Goal: Task Accomplishment & Management: Manage account settings

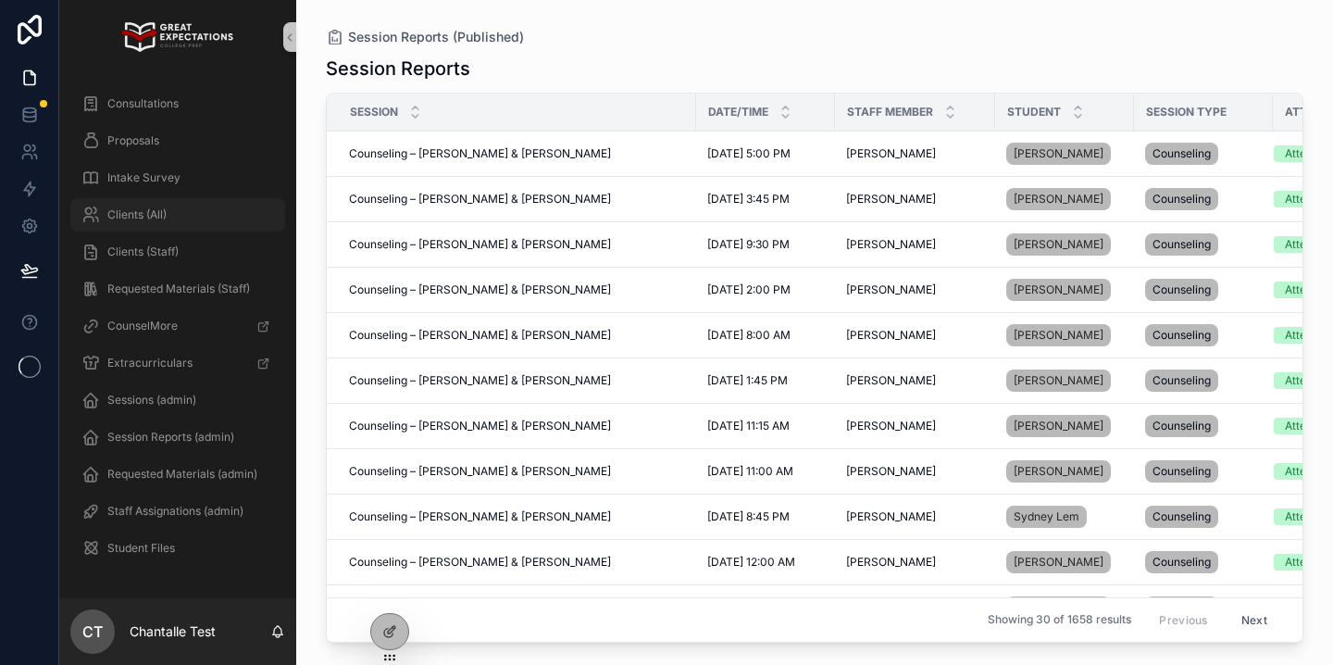
click at [185, 221] on div "Clients (All)" at bounding box center [177, 215] width 193 height 30
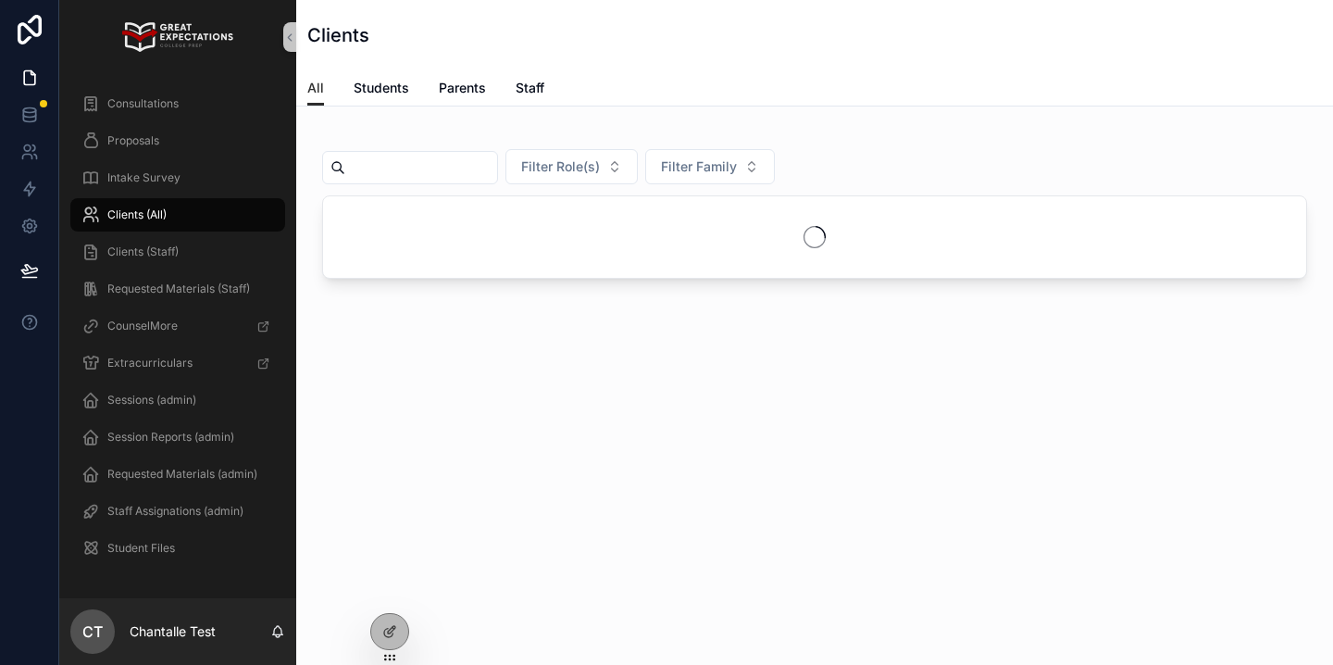
click at [406, 165] on input "scrollable content" at bounding box center [421, 168] width 152 height 26
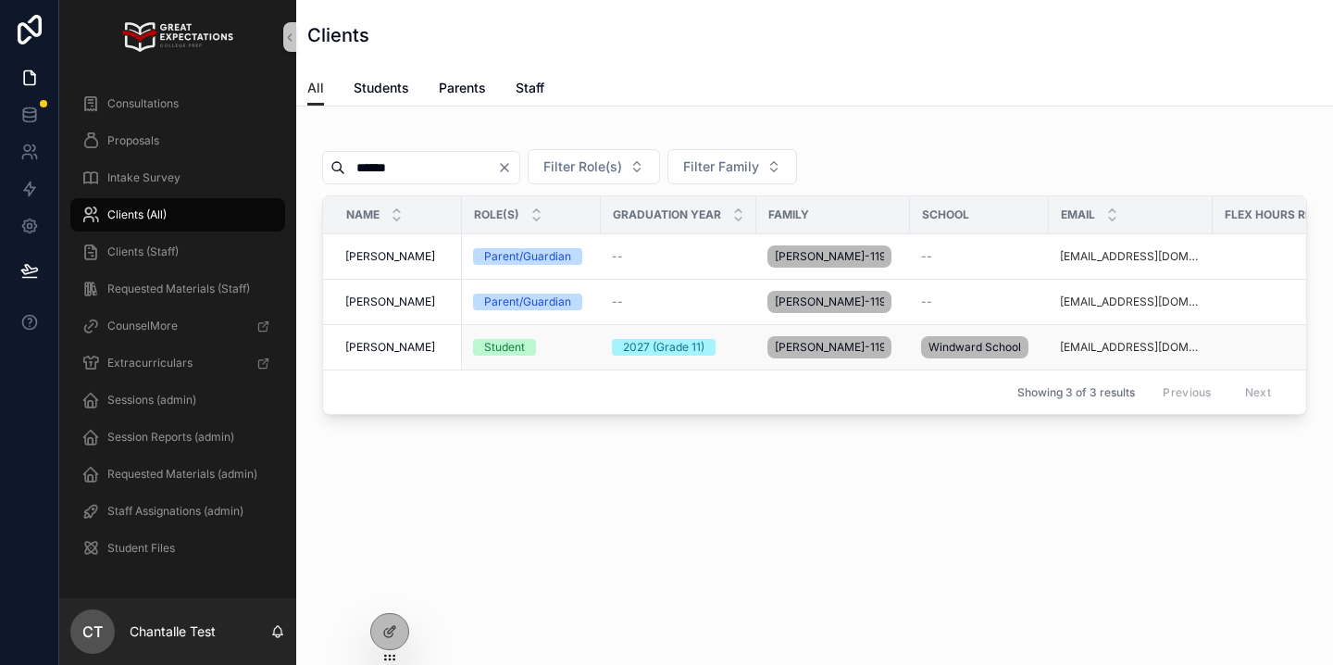
type input "******"
click at [382, 346] on span "Caleb Yellin" at bounding box center [390, 347] width 90 height 15
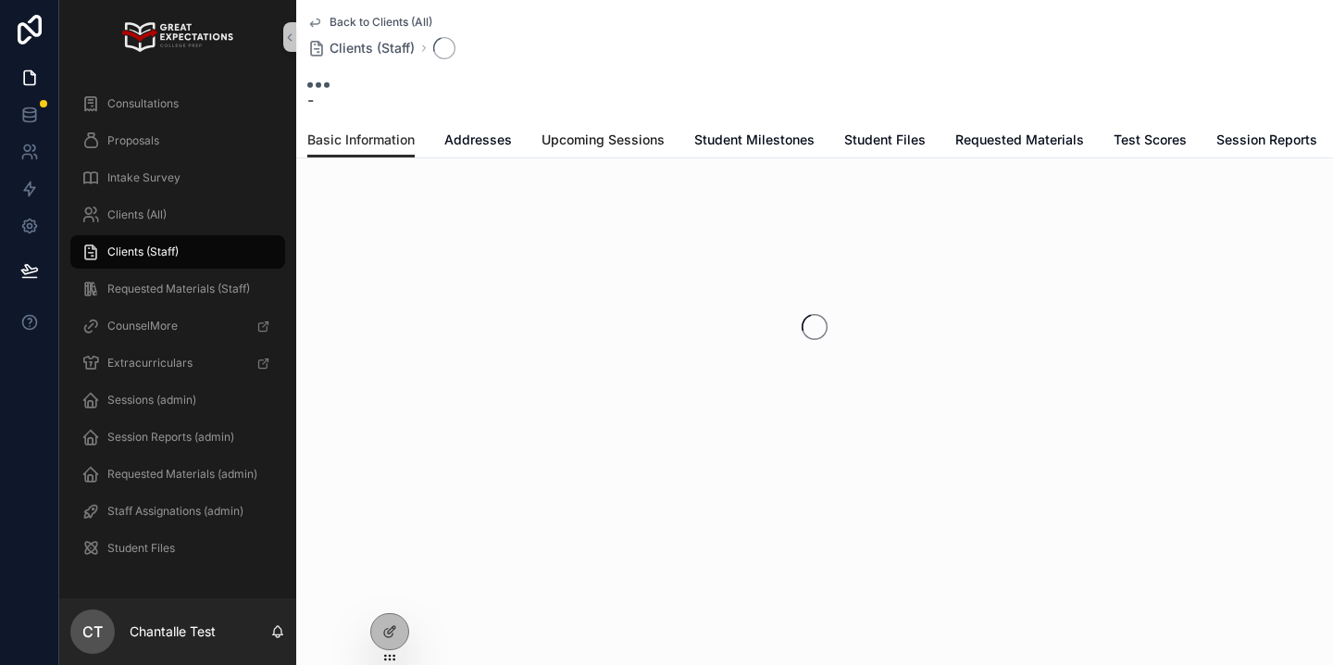
click at [559, 146] on span "Upcoming Sessions" at bounding box center [602, 139] width 123 height 19
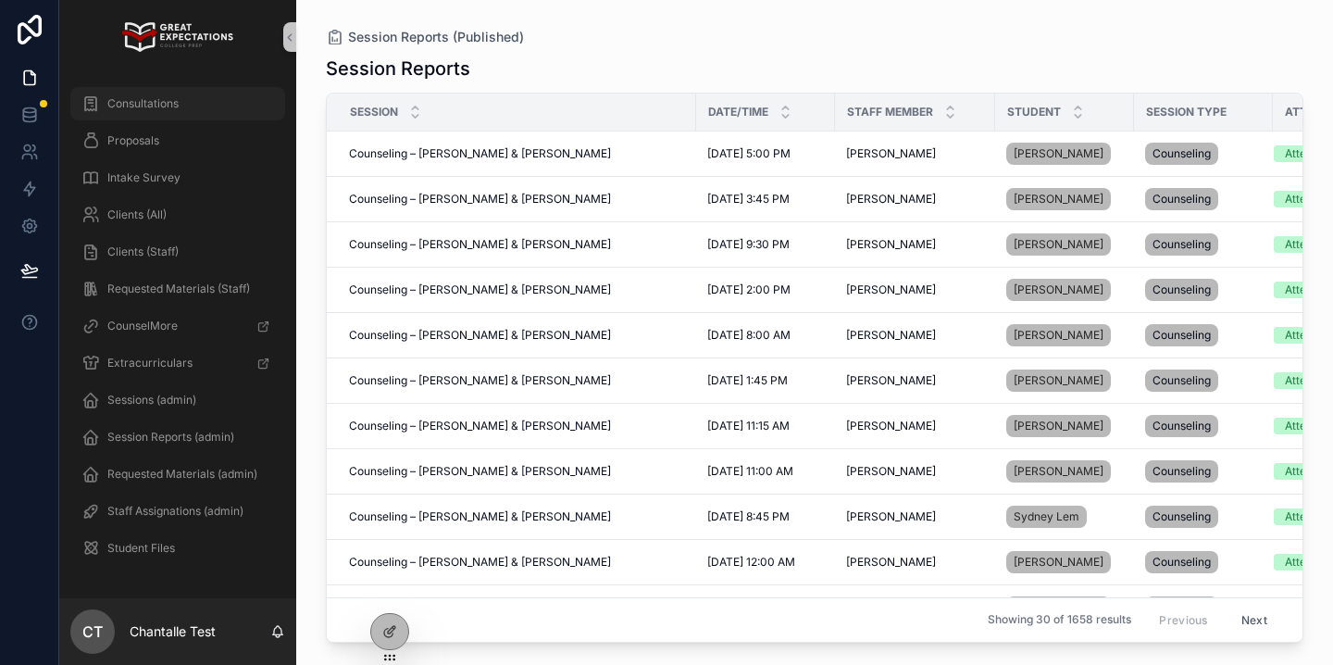
click at [208, 118] on div "Consultations" at bounding box center [177, 104] width 193 height 30
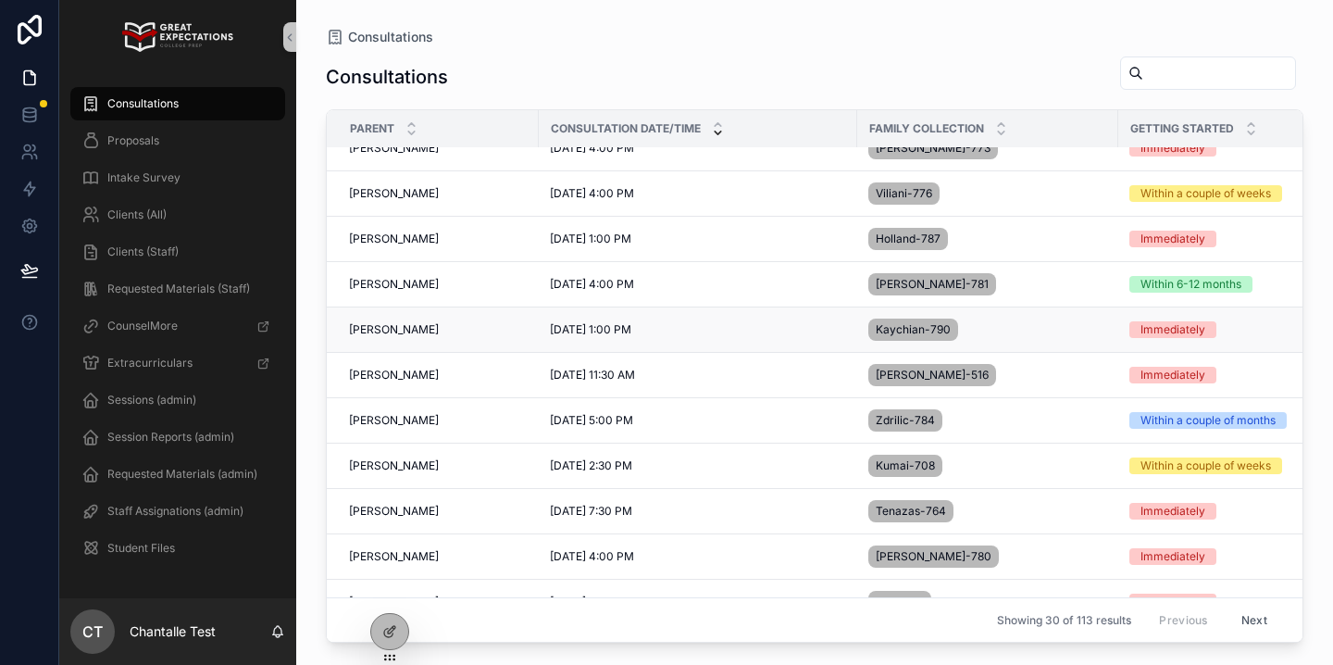
scroll to position [432, 0]
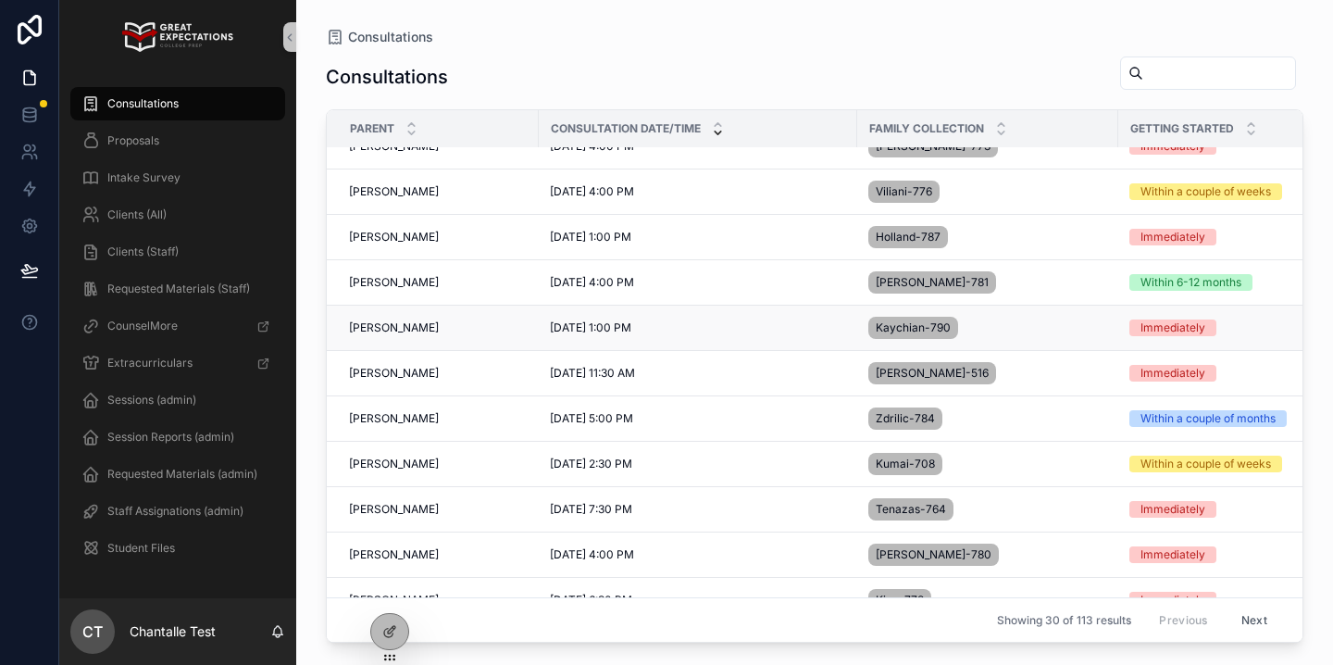
click at [385, 328] on span "Lara Kaychian" at bounding box center [394, 327] width 90 height 15
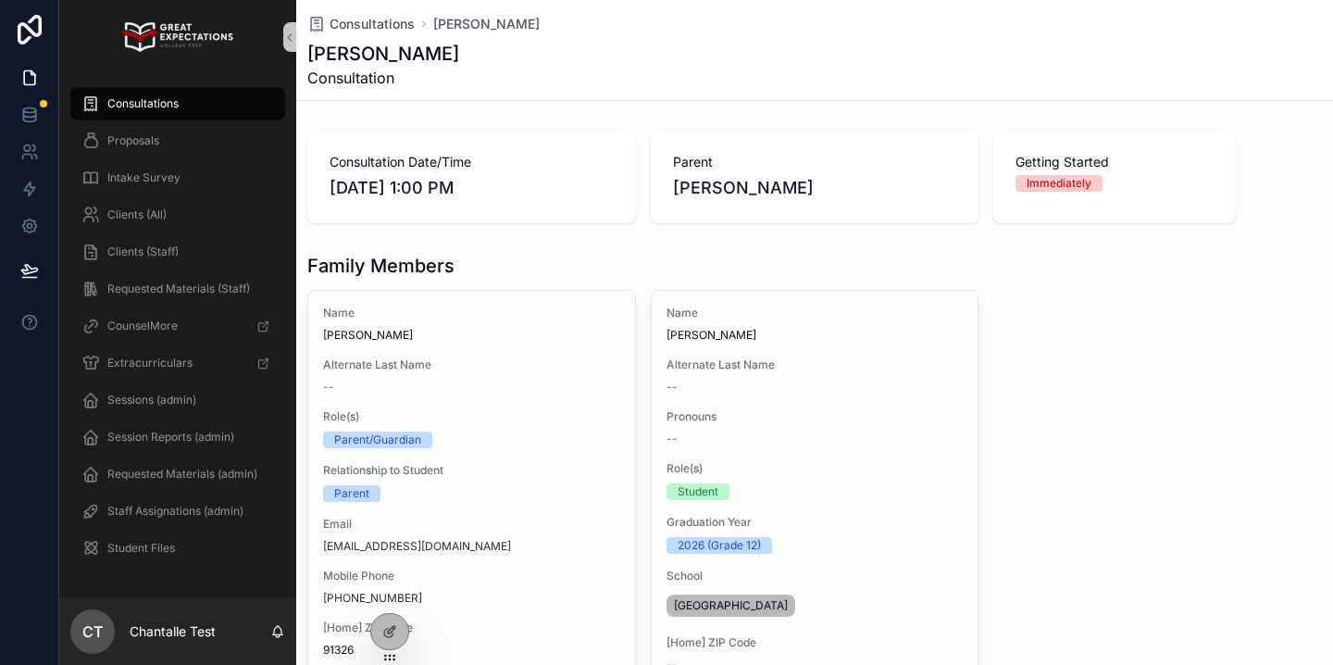
click at [638, 302] on div "Name Lara Kaychian Alternate Last Name -- Role(s) Parent/Guardian Relationship …" at bounding box center [814, 518] width 1014 height 456
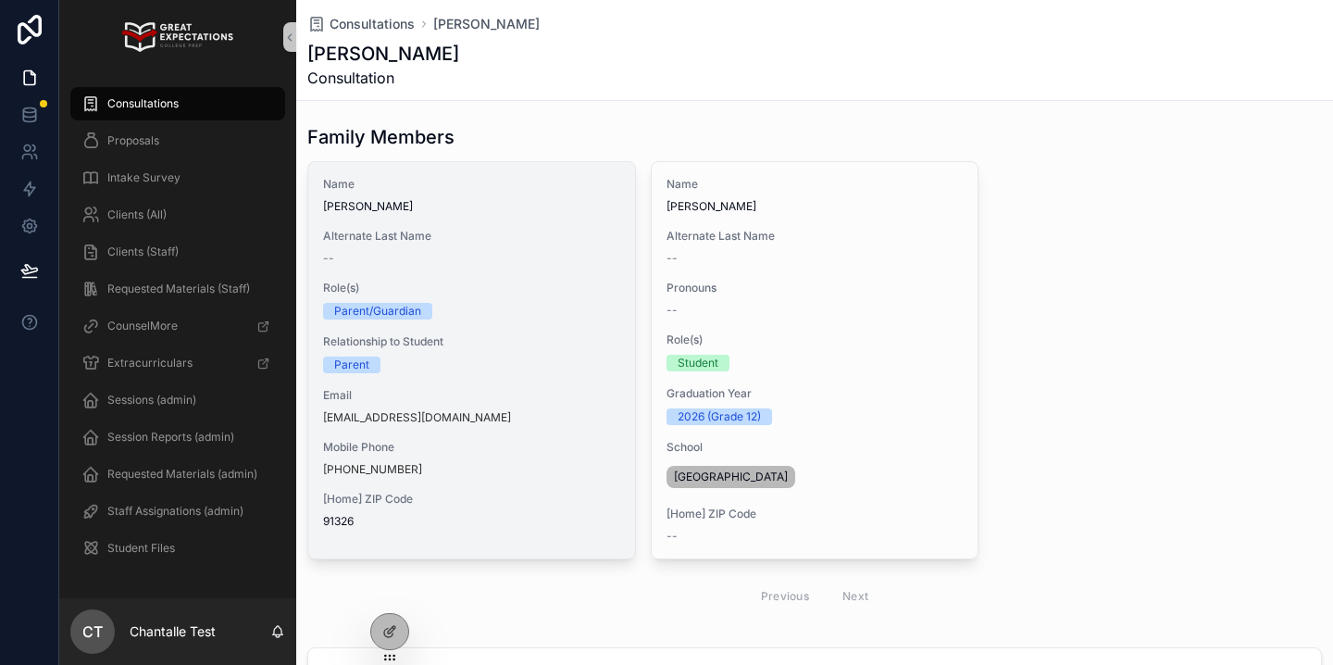
click at [519, 377] on div "Name Lara Kaychian Alternate Last Name -- Role(s) Parent/Guardian Relationship …" at bounding box center [471, 352] width 327 height 381
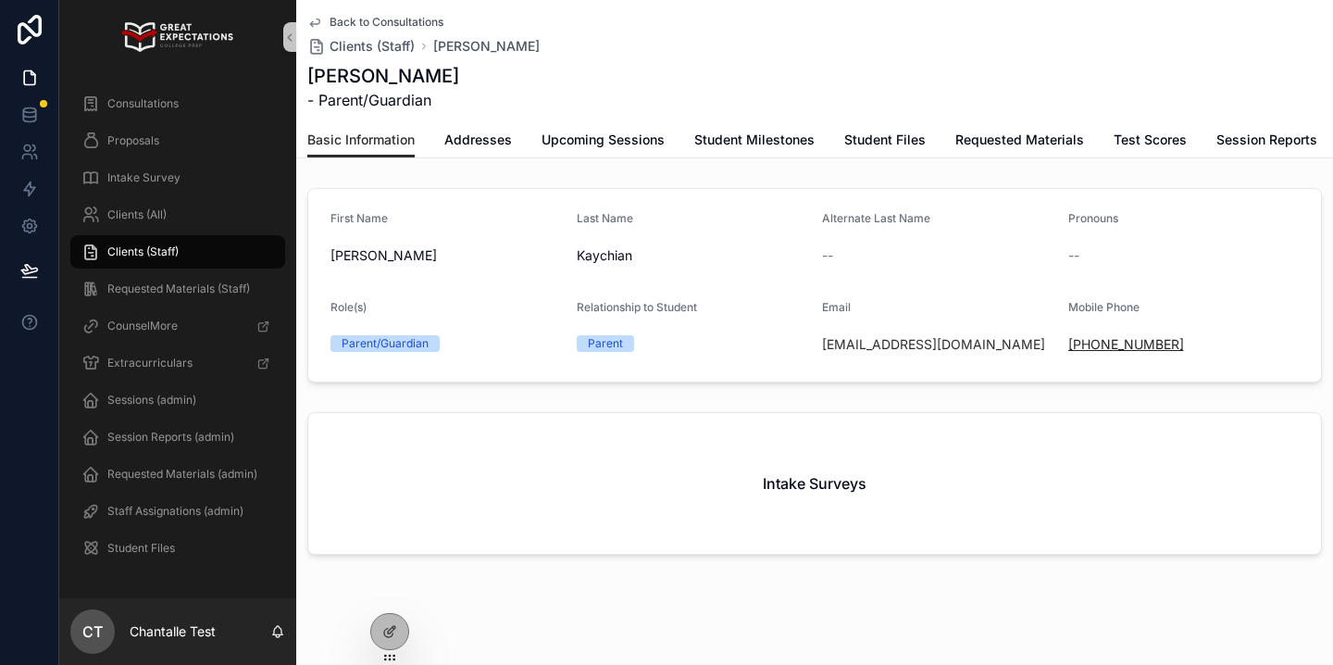
drag, startPoint x: 1197, startPoint y: 346, endPoint x: 1087, endPoint y: 344, distance: 110.2
click at [1087, 344] on div "+1 818-302-9347" at bounding box center [1183, 344] width 231 height 19
copy link "818-302-9347"
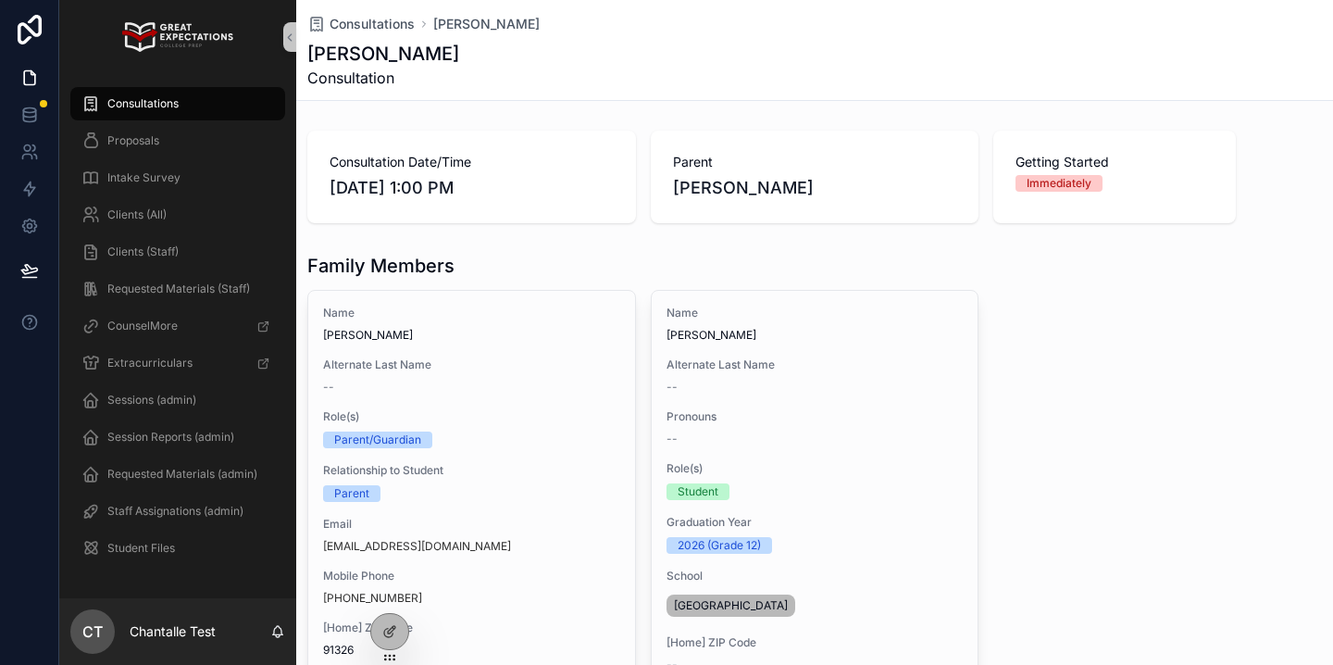
scroll to position [151, 0]
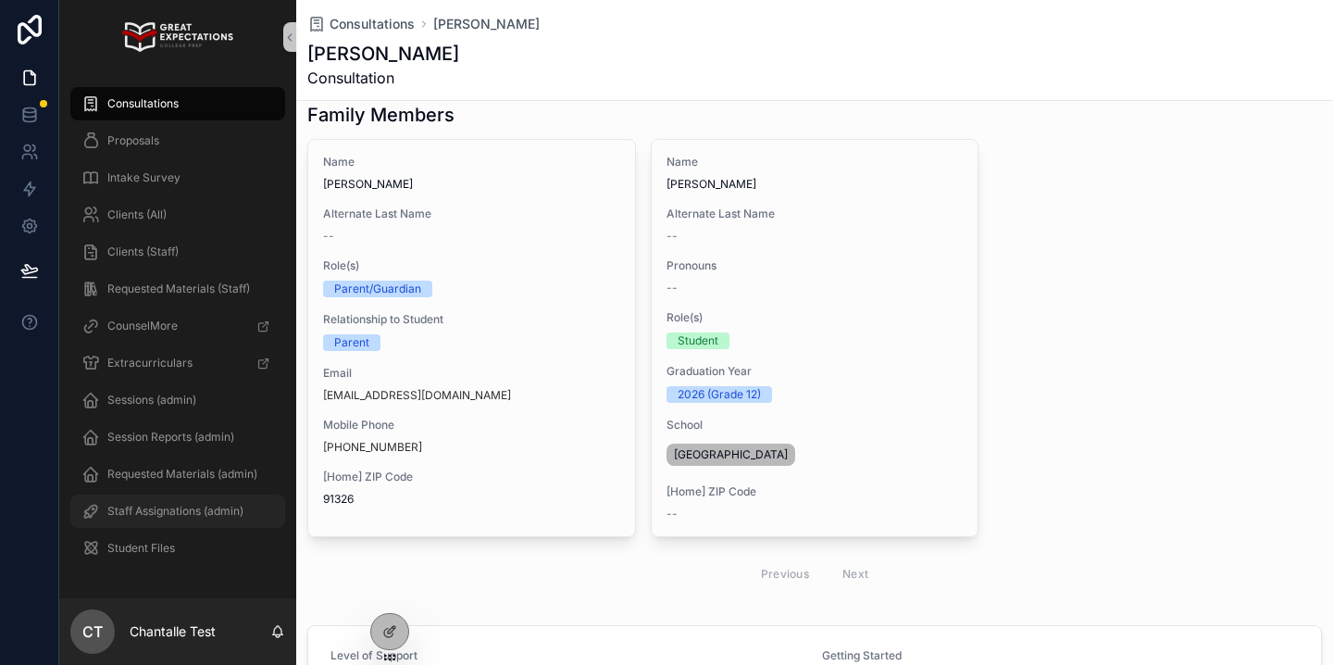
click at [198, 506] on span "Staff Assignations (admin)" at bounding box center [175, 510] width 136 height 15
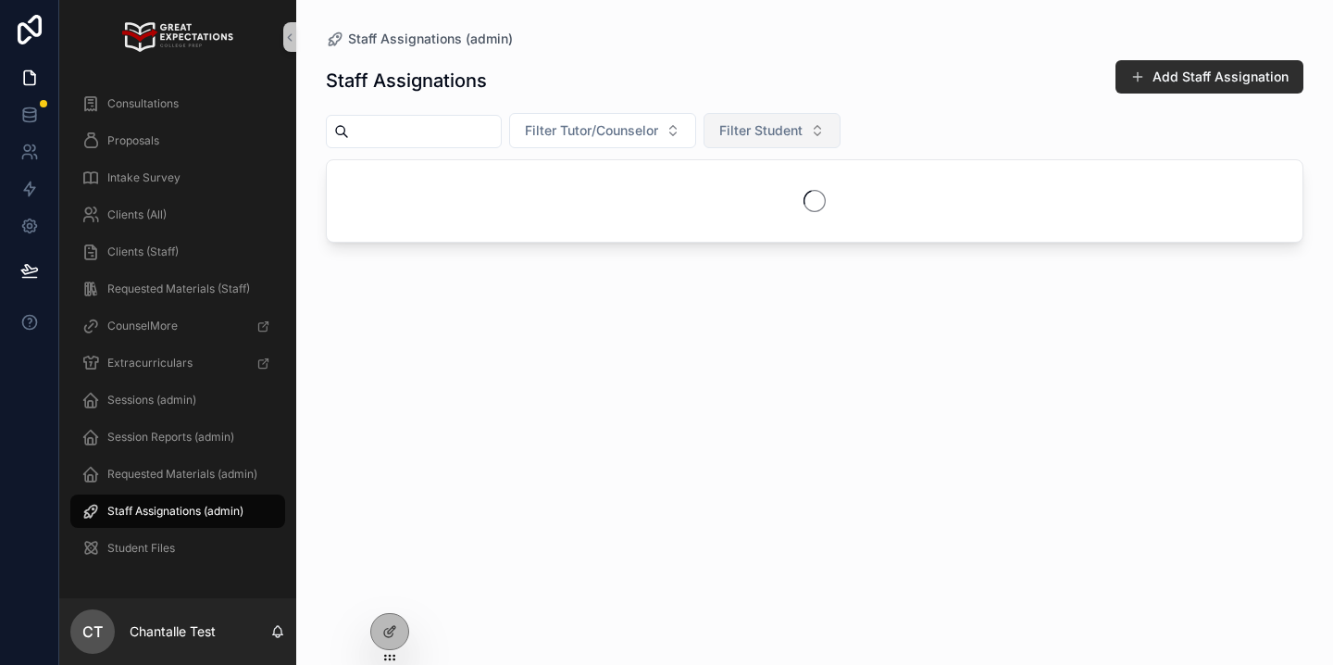
click at [784, 131] on span "Filter Student" at bounding box center [760, 130] width 83 height 19
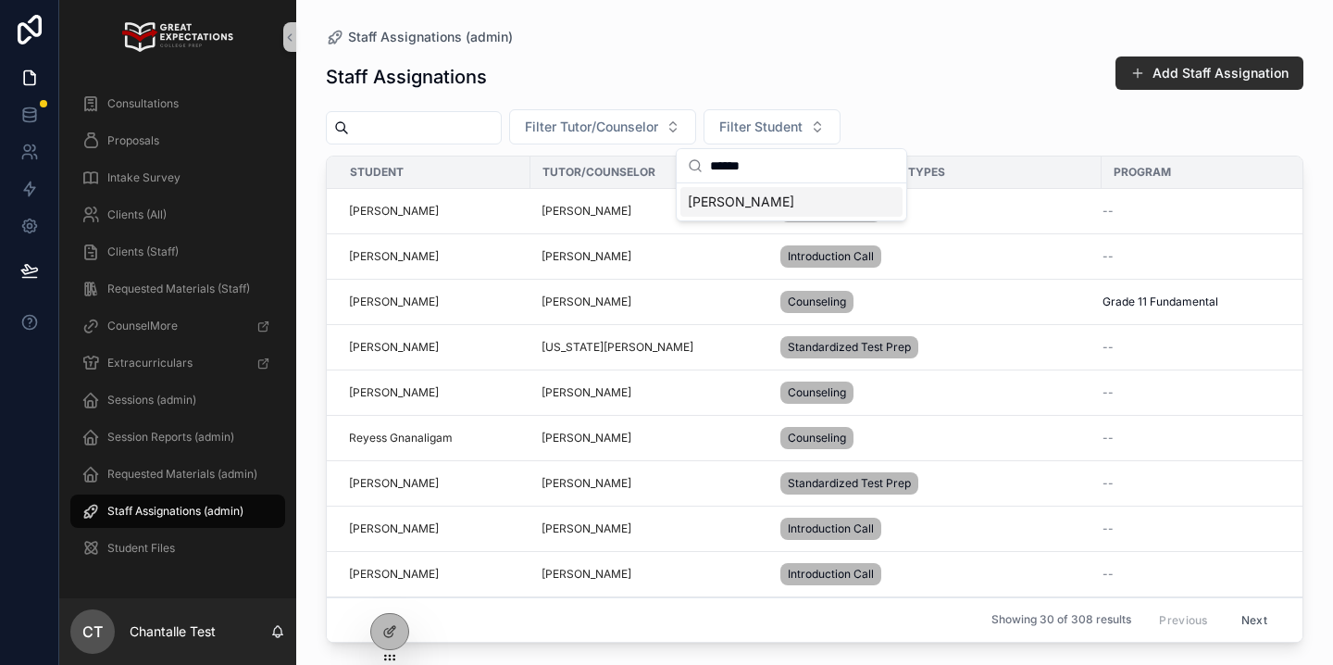
type input "******"
click at [776, 207] on span "Olivia Thimons" at bounding box center [741, 202] width 106 height 19
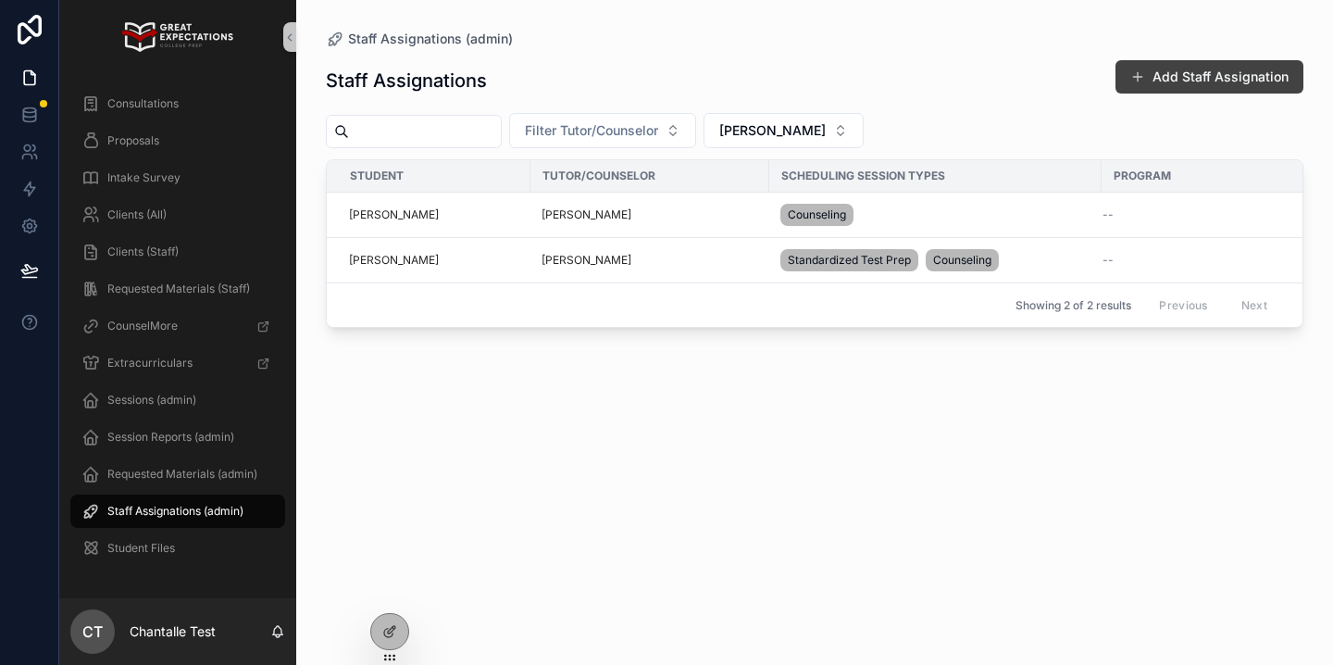
click at [1160, 75] on button "Add Staff Assignation" at bounding box center [1209, 76] width 188 height 33
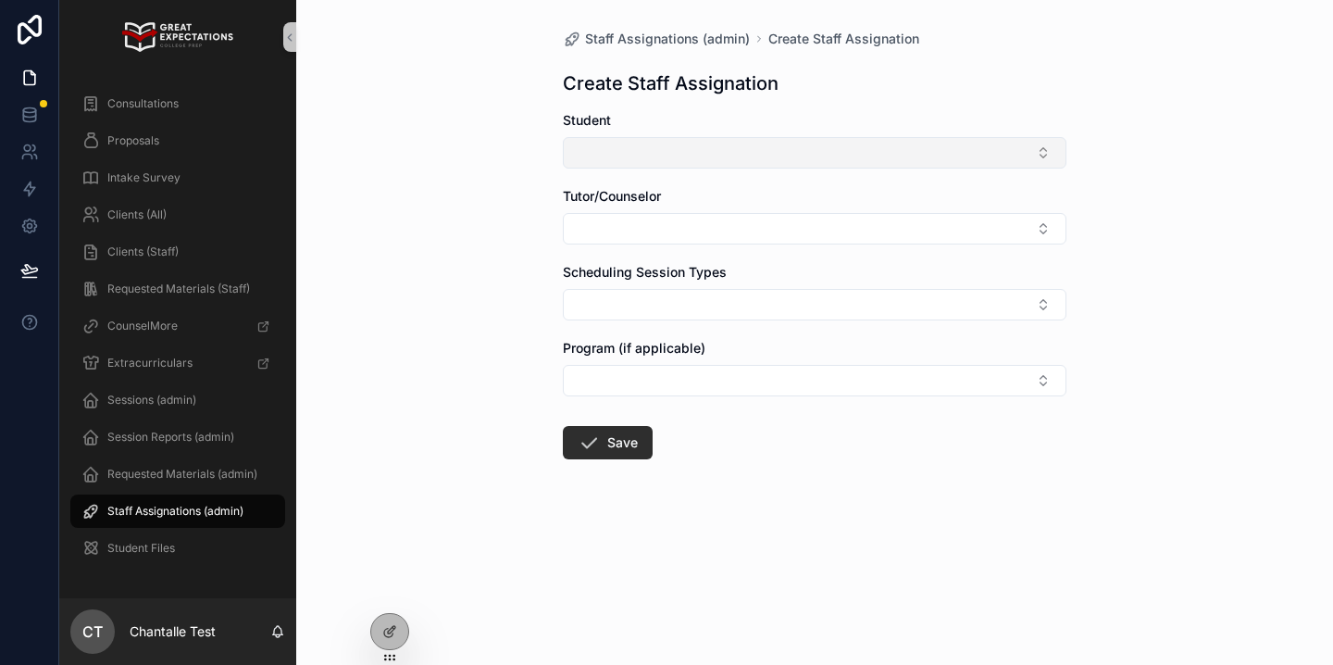
click at [865, 166] on button "Select Button" at bounding box center [814, 152] width 503 height 31
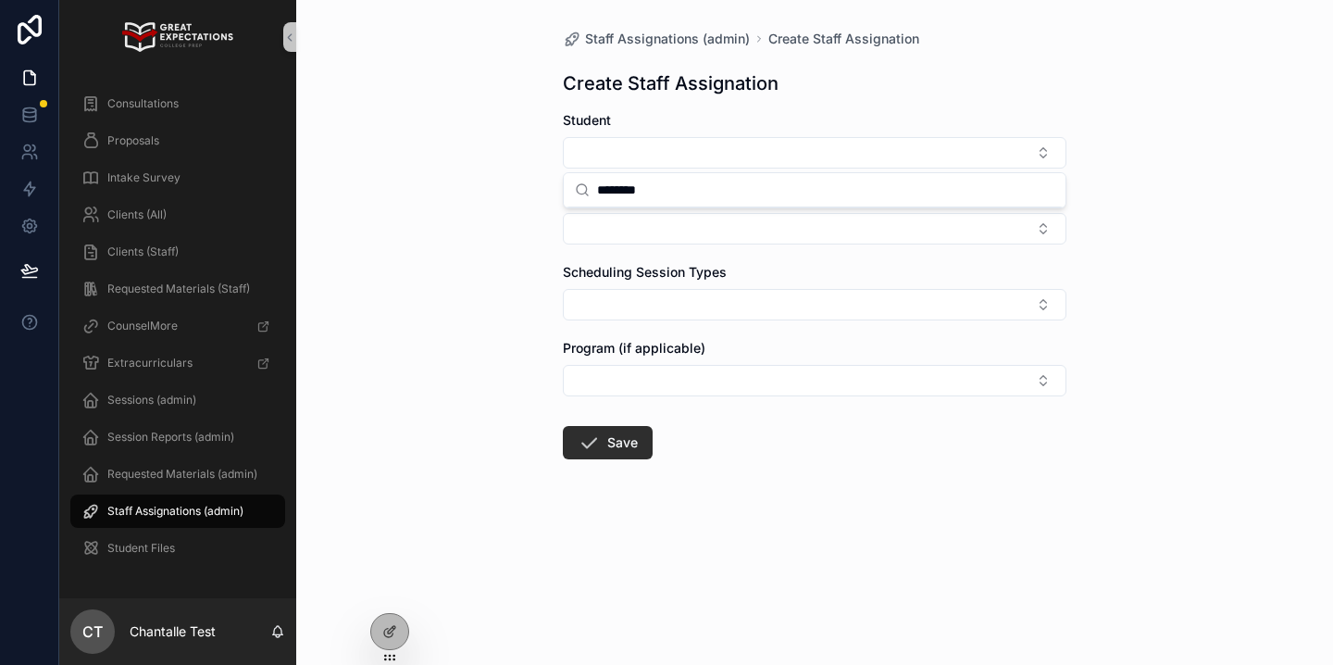
click at [715, 191] on input "********" at bounding box center [825, 189] width 457 height 33
click at [712, 191] on input "********" at bounding box center [825, 189] width 457 height 33
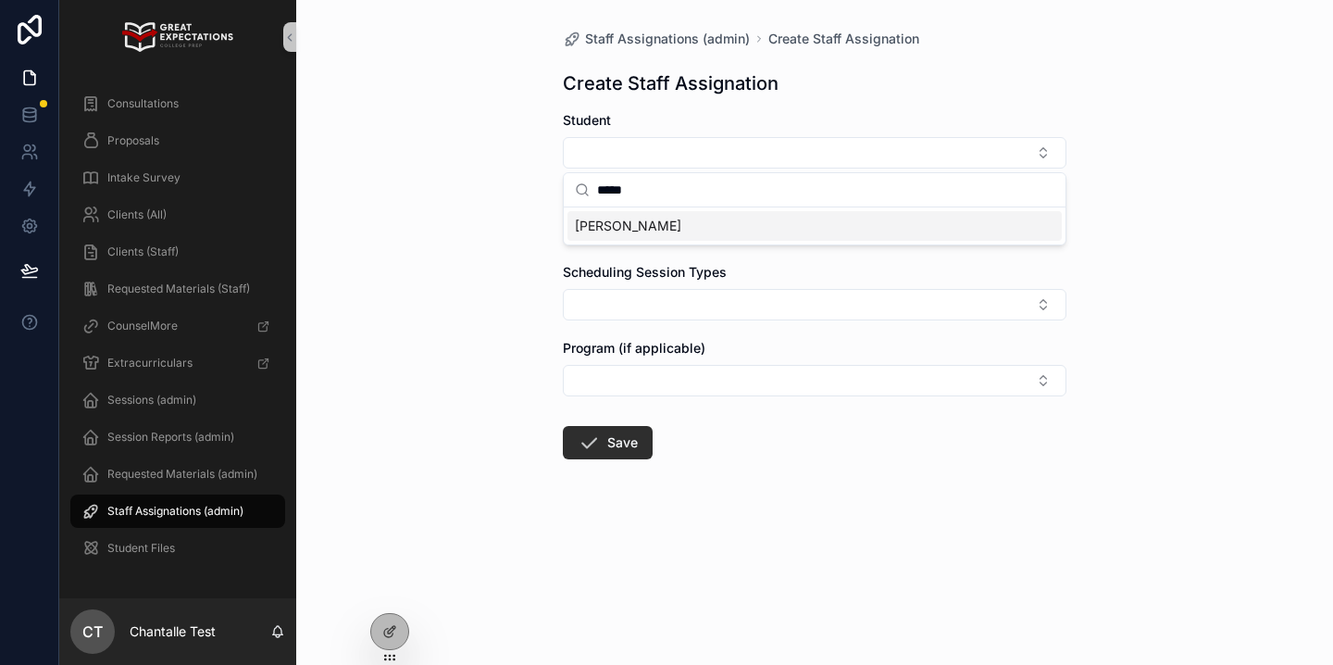
type input "*****"
click at [690, 224] on div "Olivia Thimons" at bounding box center [814, 226] width 494 height 30
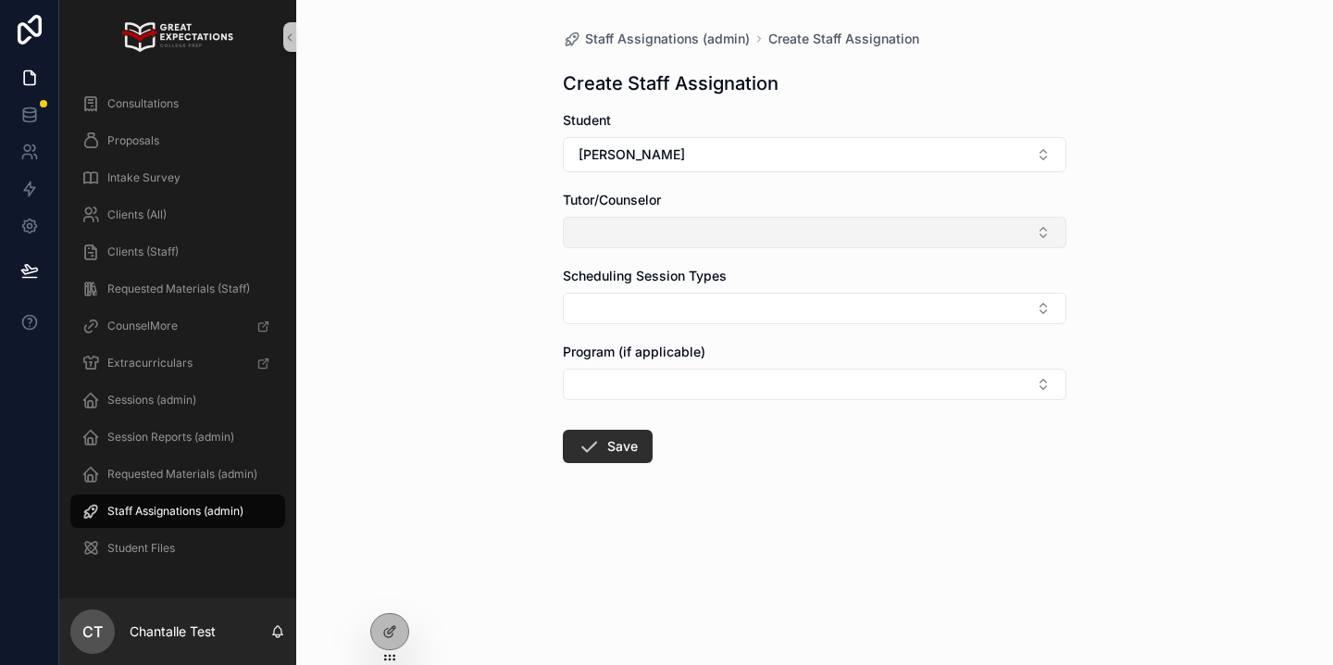
click at [680, 232] on button "Select Button" at bounding box center [814, 232] width 503 height 31
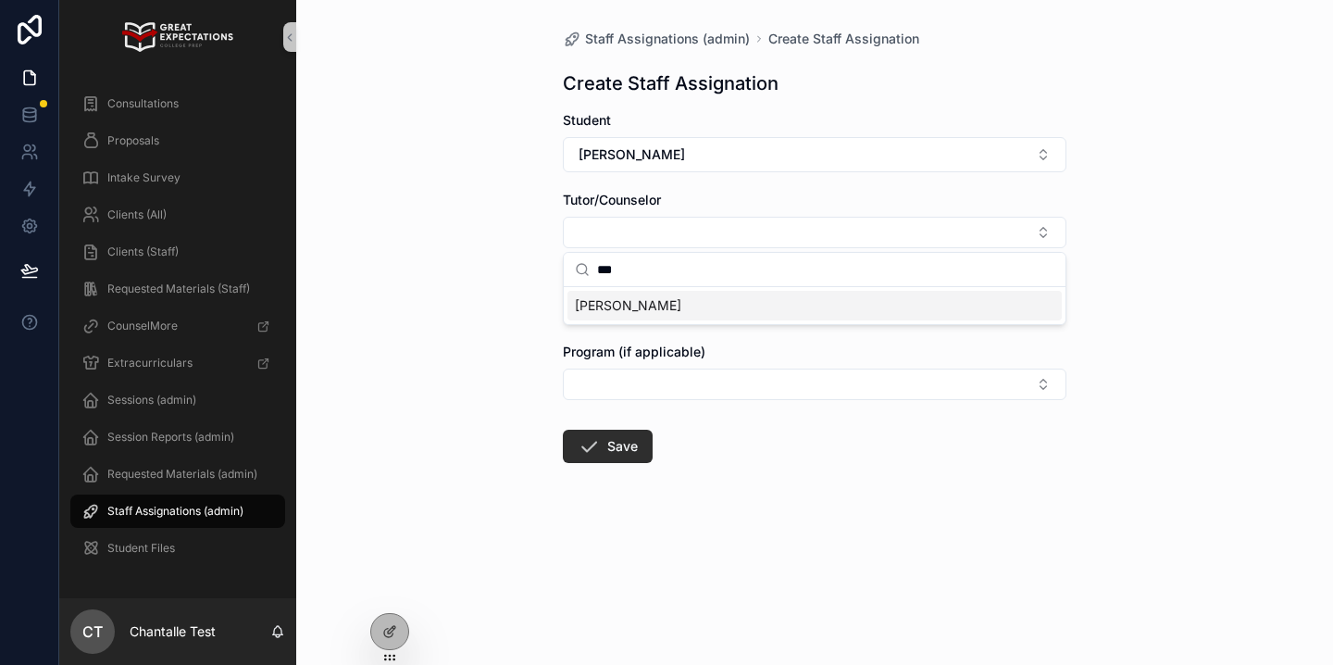
type input "***"
click at [642, 299] on span "Sajel Oelerich" at bounding box center [628, 305] width 106 height 19
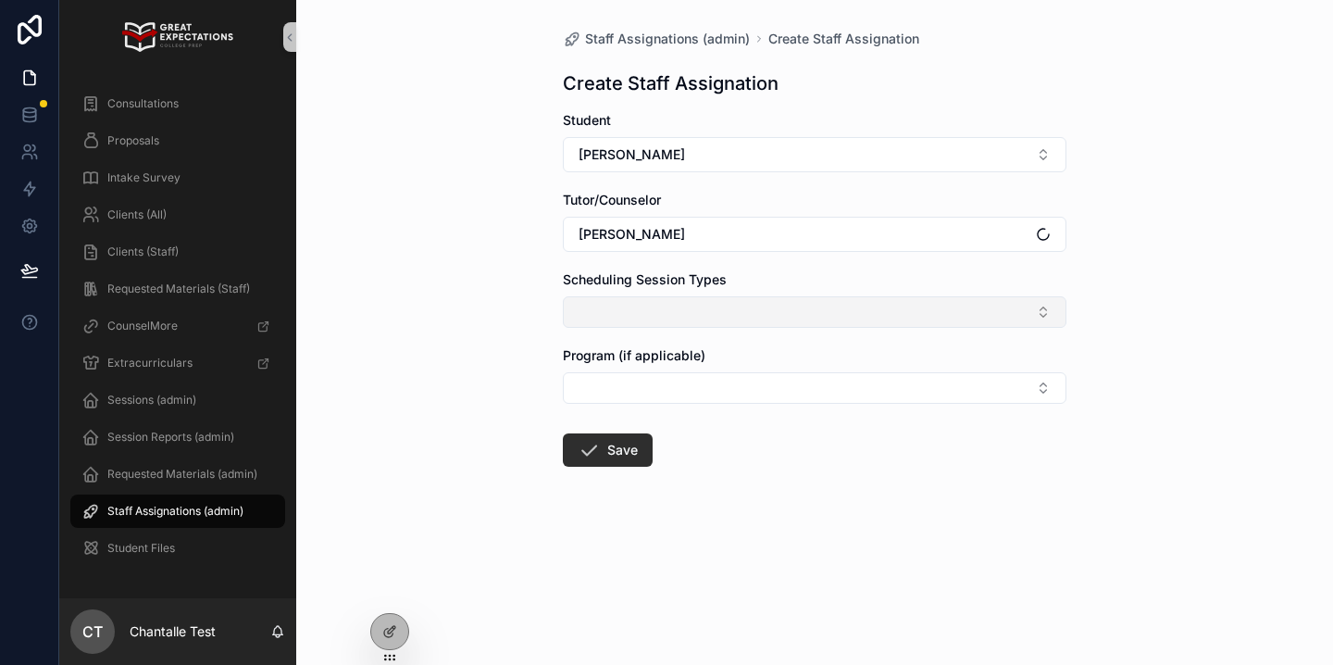
click at [634, 313] on button "Select Button" at bounding box center [814, 311] width 503 height 31
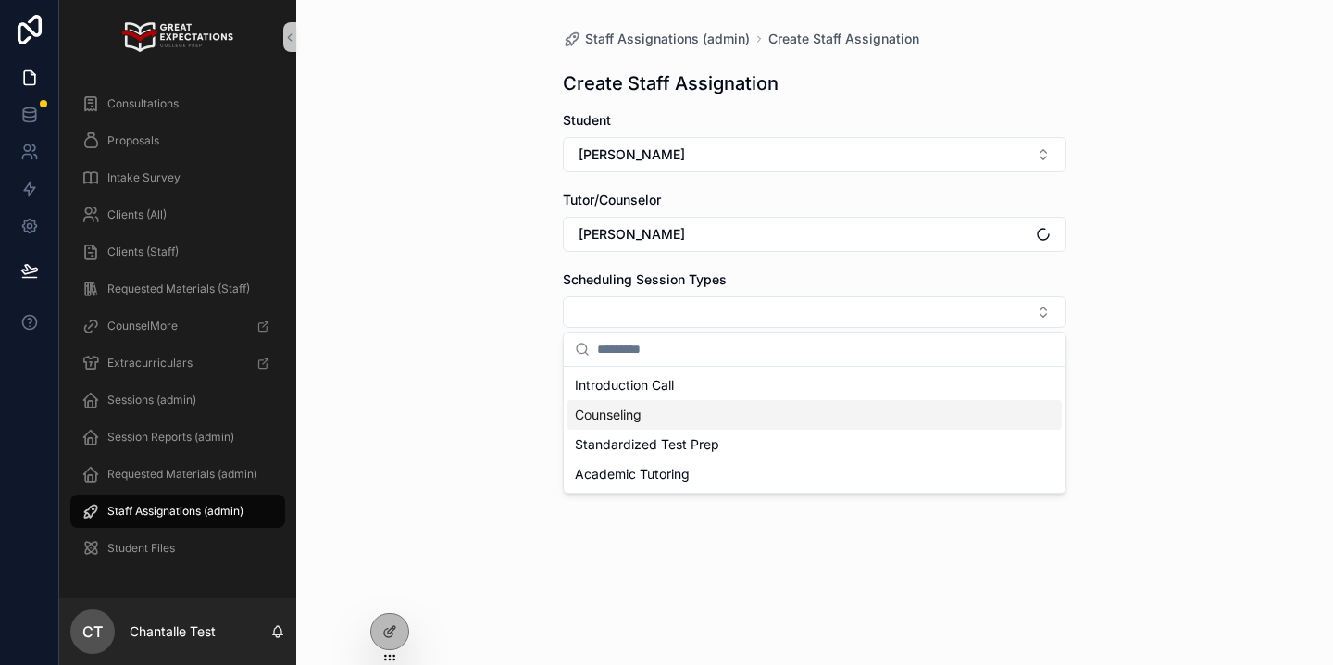
click at [610, 410] on span "Counseling" at bounding box center [608, 414] width 67 height 19
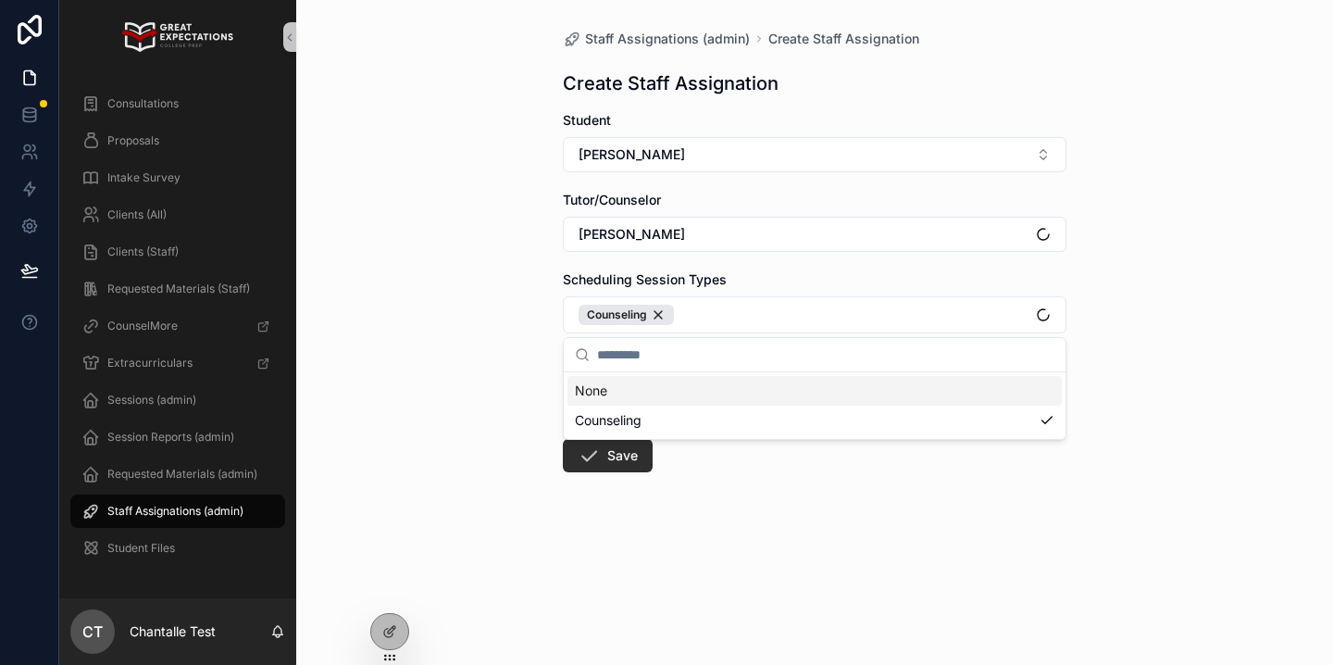
click at [454, 390] on div "Staff Assignations (admin) Create Staff Assignation Create Staff Assignation St…" at bounding box center [814, 332] width 1037 height 665
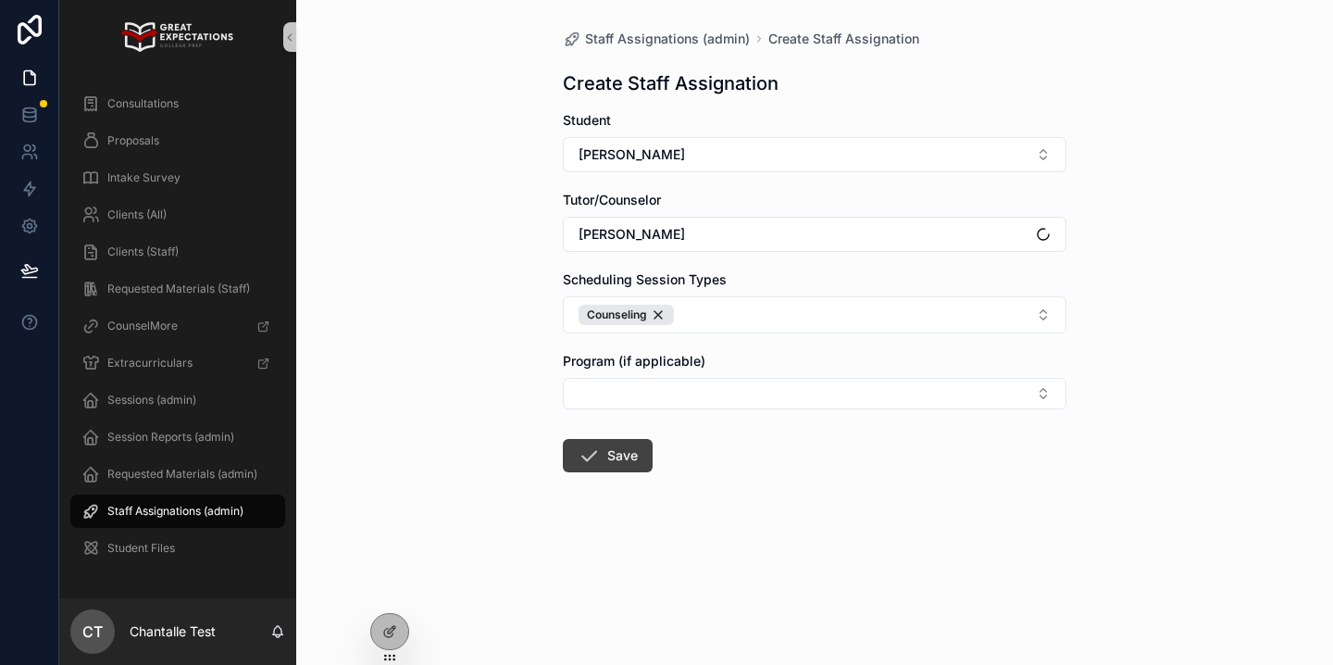
click at [597, 450] on icon "scrollable content" at bounding box center [589, 455] width 22 height 22
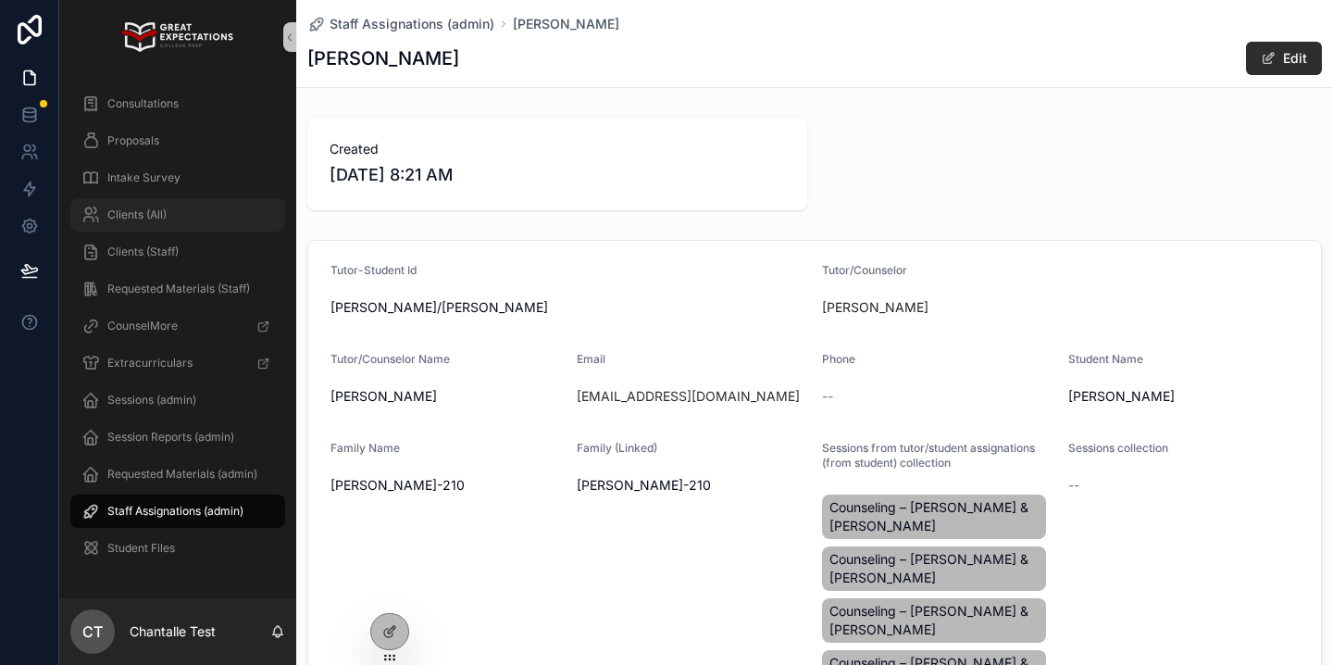
click at [161, 207] on span "Clients (All)" at bounding box center [136, 214] width 59 height 15
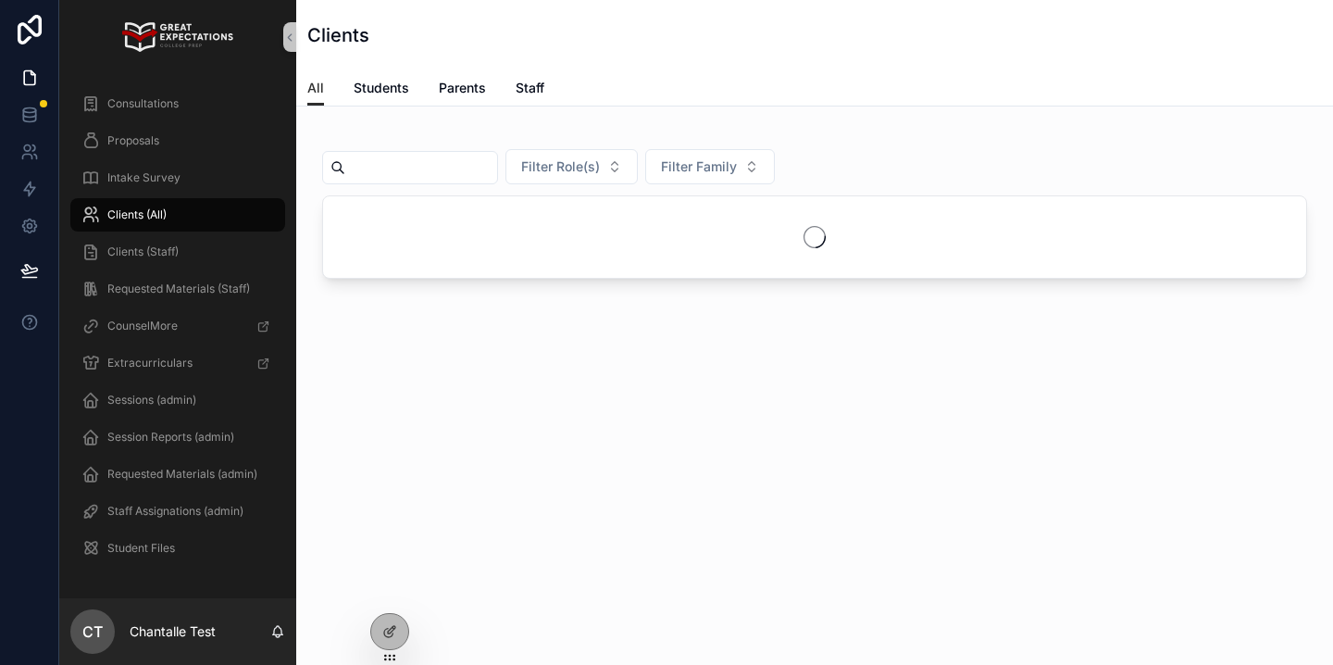
click at [405, 182] on div "scrollable content" at bounding box center [410, 167] width 176 height 33
click at [425, 172] on input "scrollable content" at bounding box center [421, 168] width 152 height 26
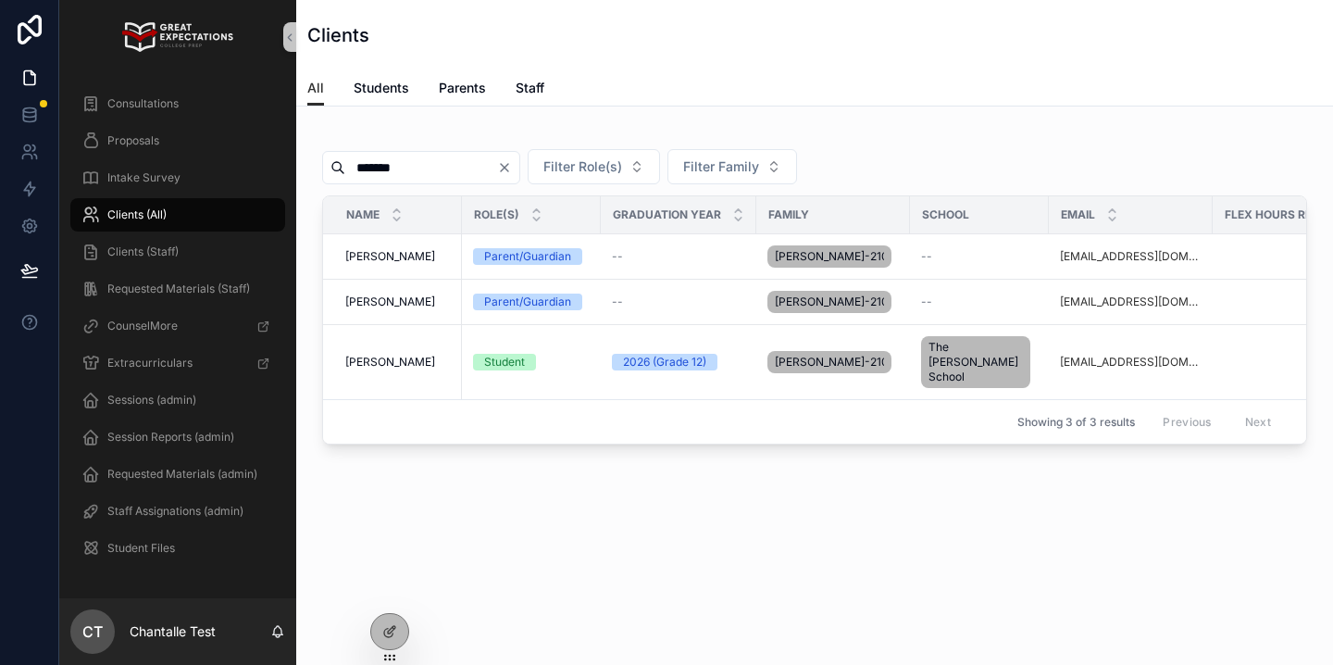
type input "*******"
click at [391, 600] on div at bounding box center [390, 592] width 30 height 30
click at [391, 592] on icon at bounding box center [389, 591] width 15 height 15
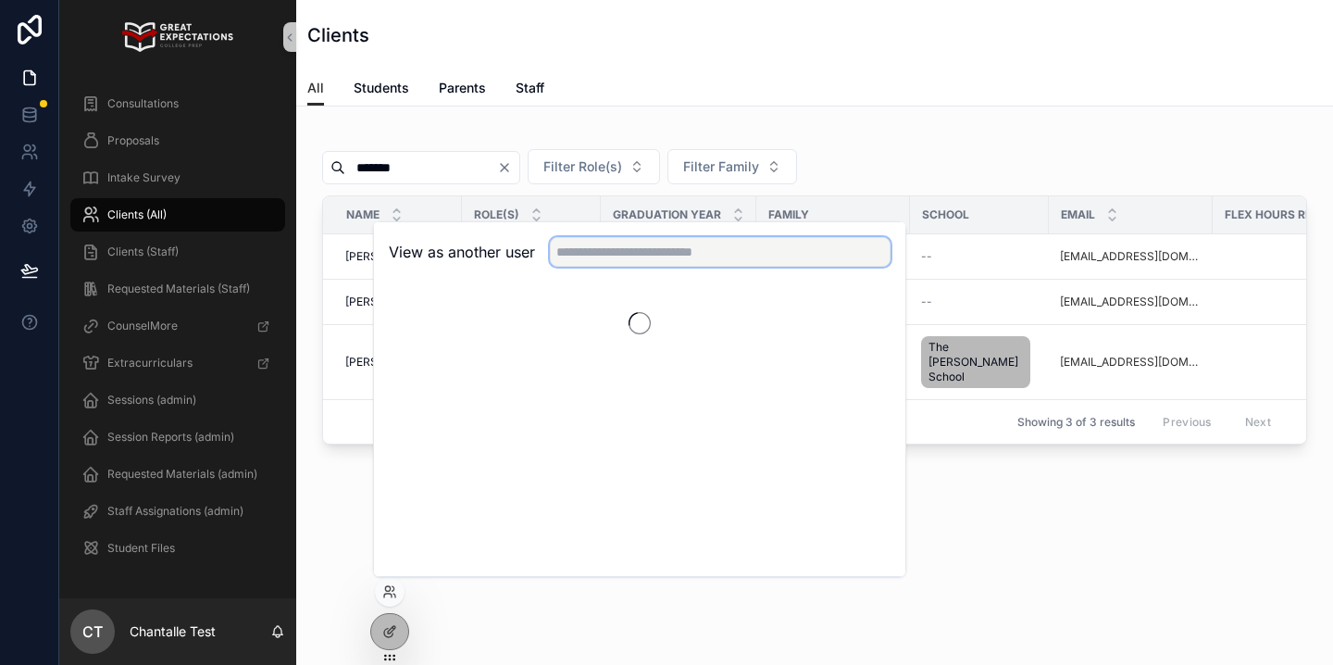
click at [618, 257] on input "text" at bounding box center [720, 252] width 341 height 30
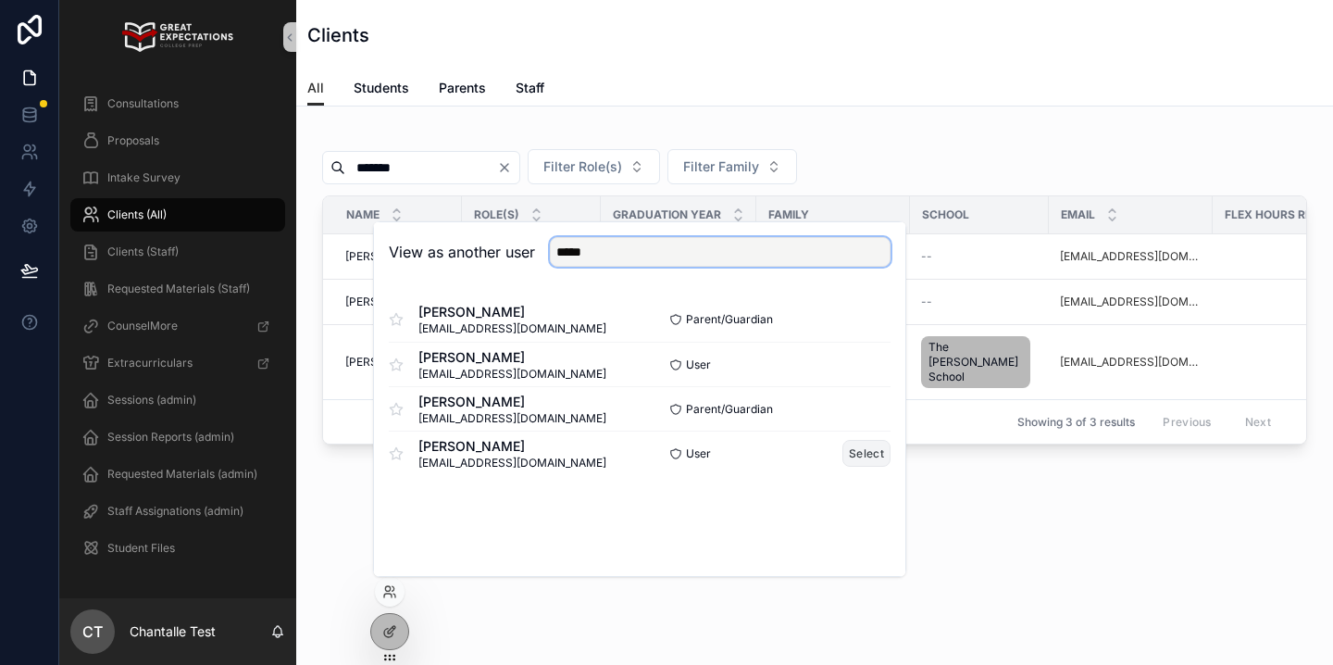
type input "*****"
click at [857, 455] on button "Select" at bounding box center [866, 453] width 48 height 27
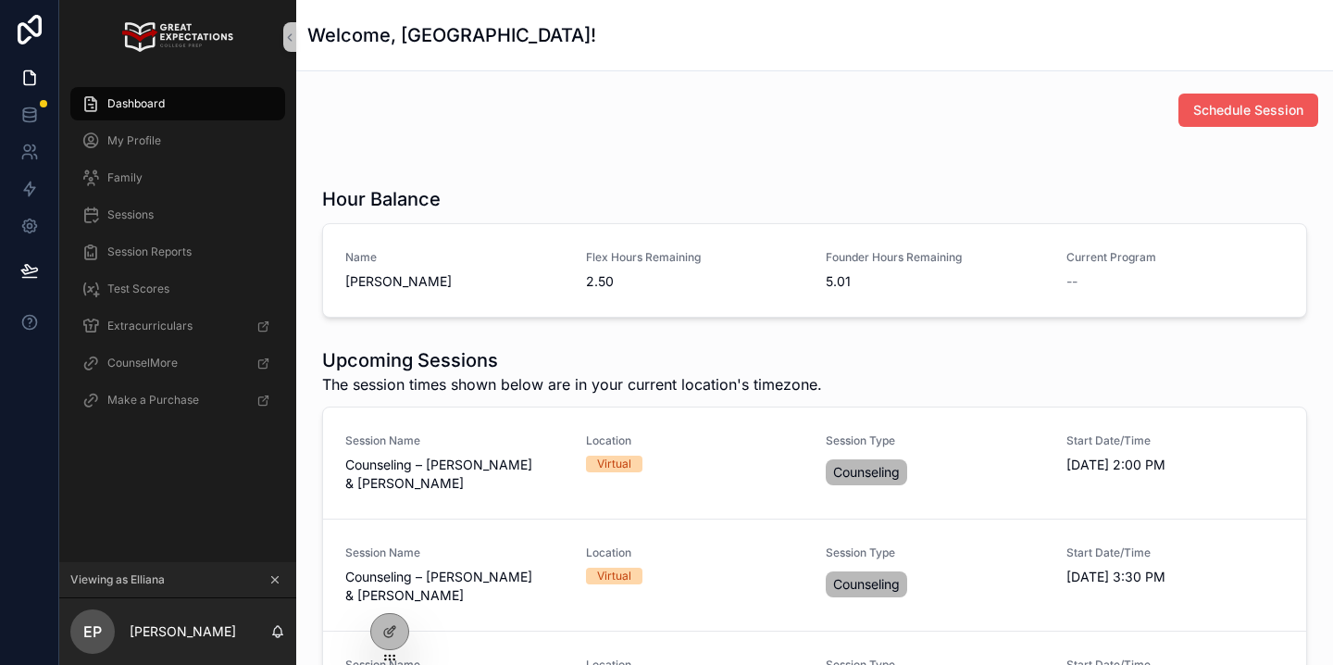
click at [1266, 118] on span "Schedule Session" at bounding box center [1248, 110] width 110 height 19
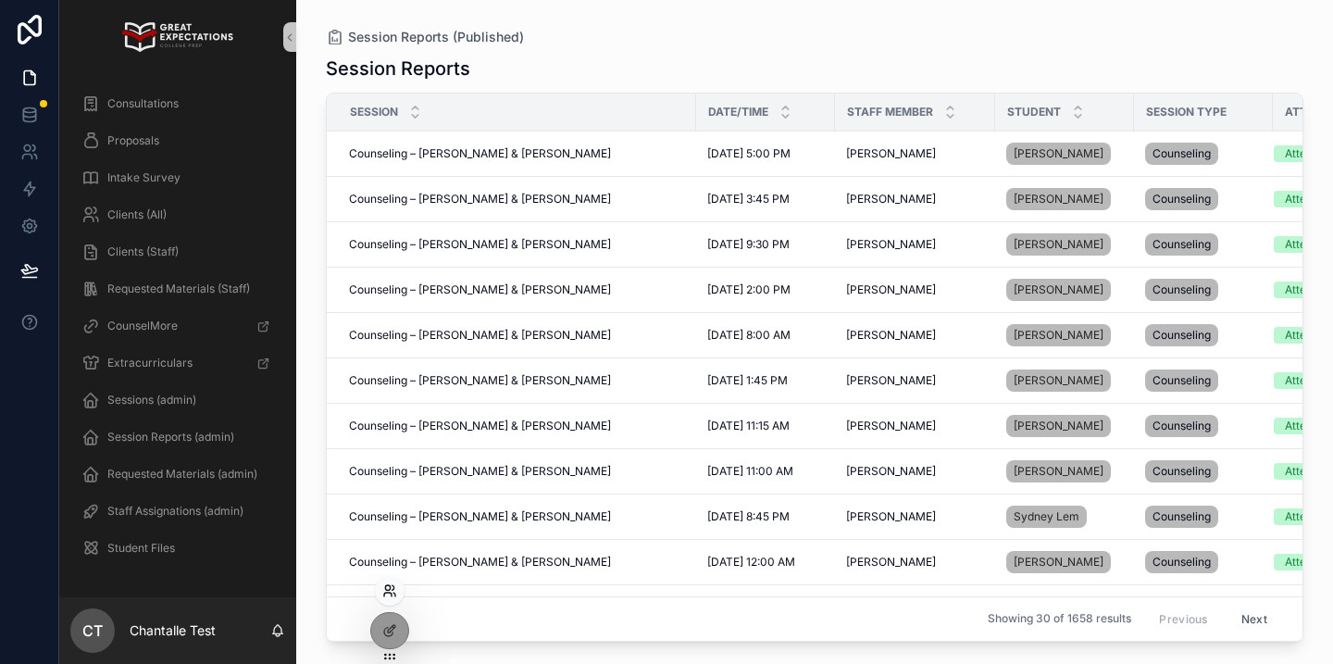
click at [391, 594] on icon at bounding box center [389, 590] width 15 height 15
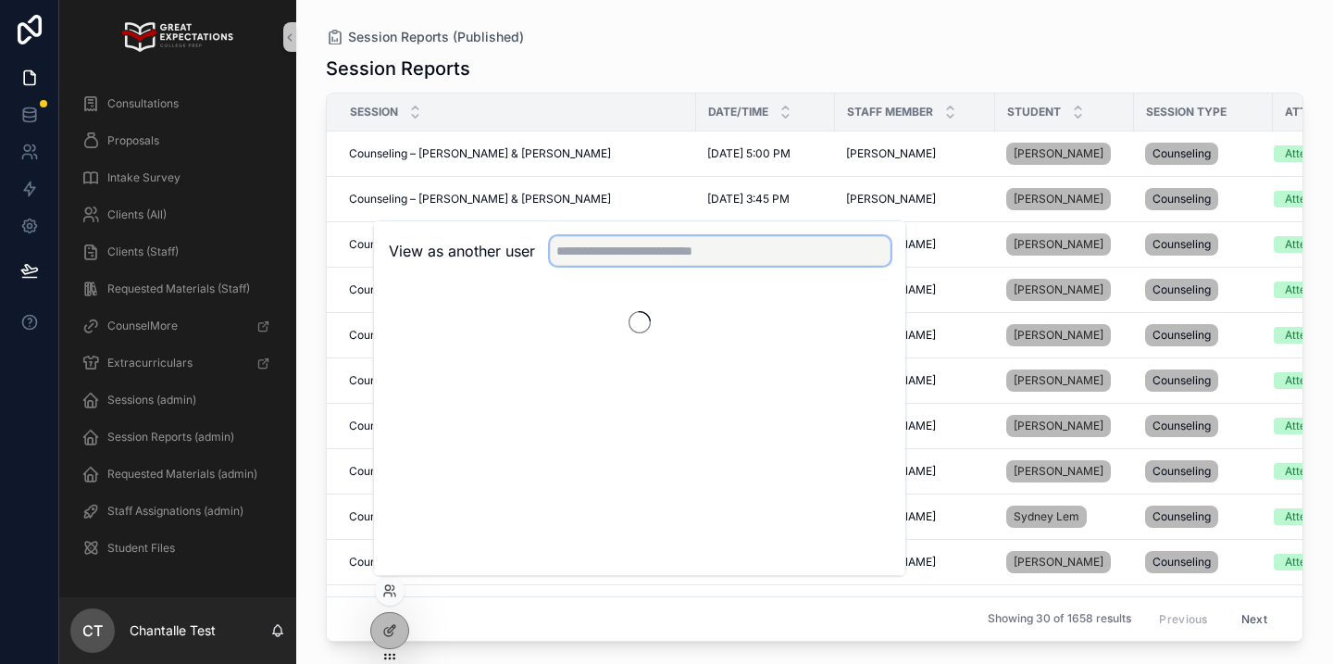
click at [643, 260] on input "text" at bounding box center [720, 251] width 341 height 30
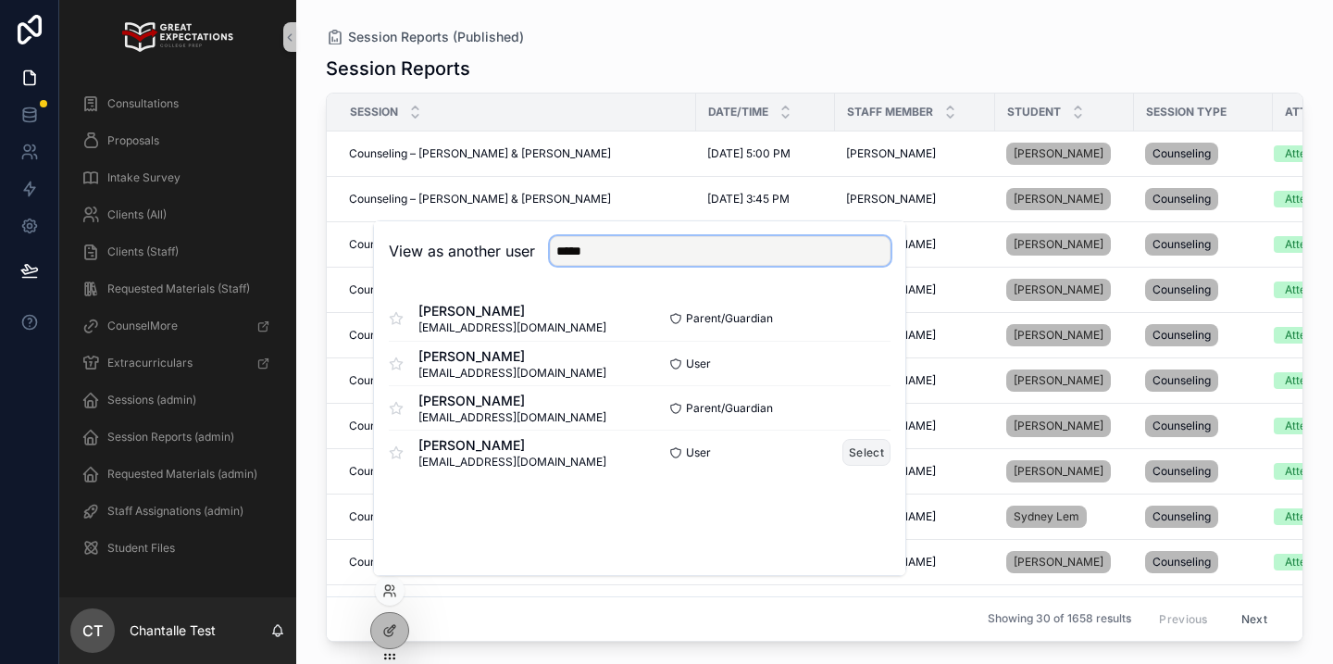
type input "*****"
click at [866, 445] on button "Select" at bounding box center [866, 452] width 48 height 27
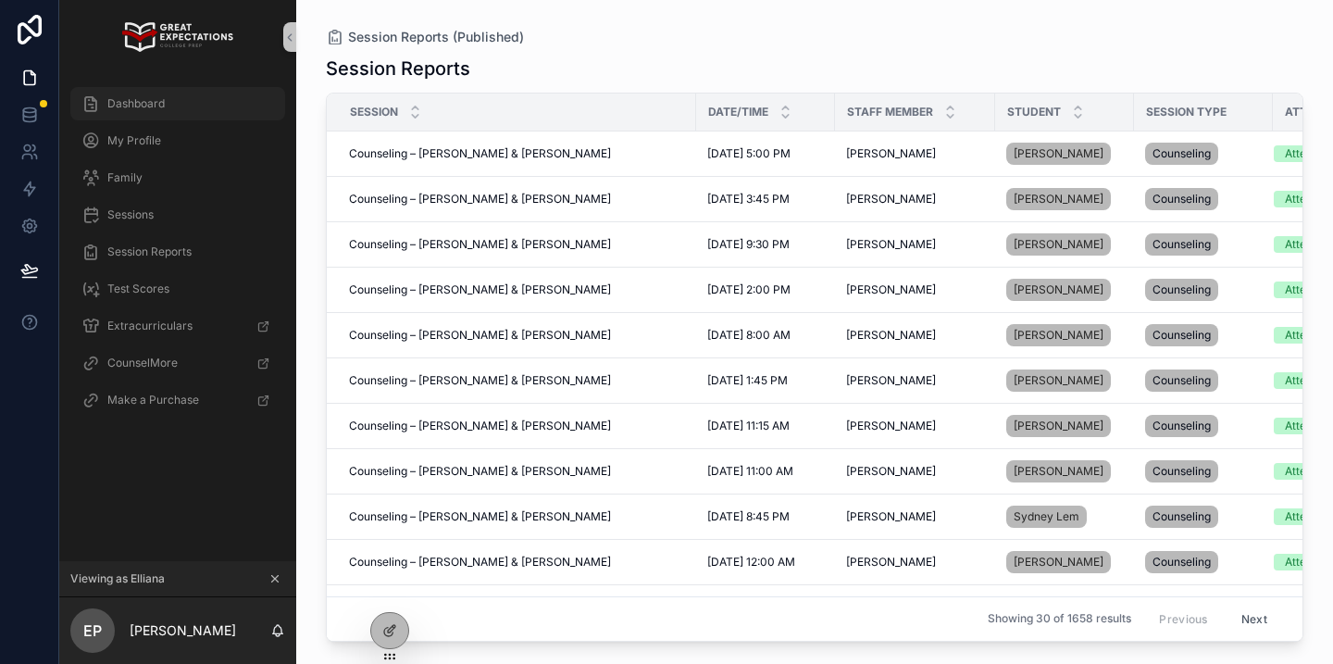
click at [248, 112] on div "Dashboard" at bounding box center [177, 104] width 193 height 30
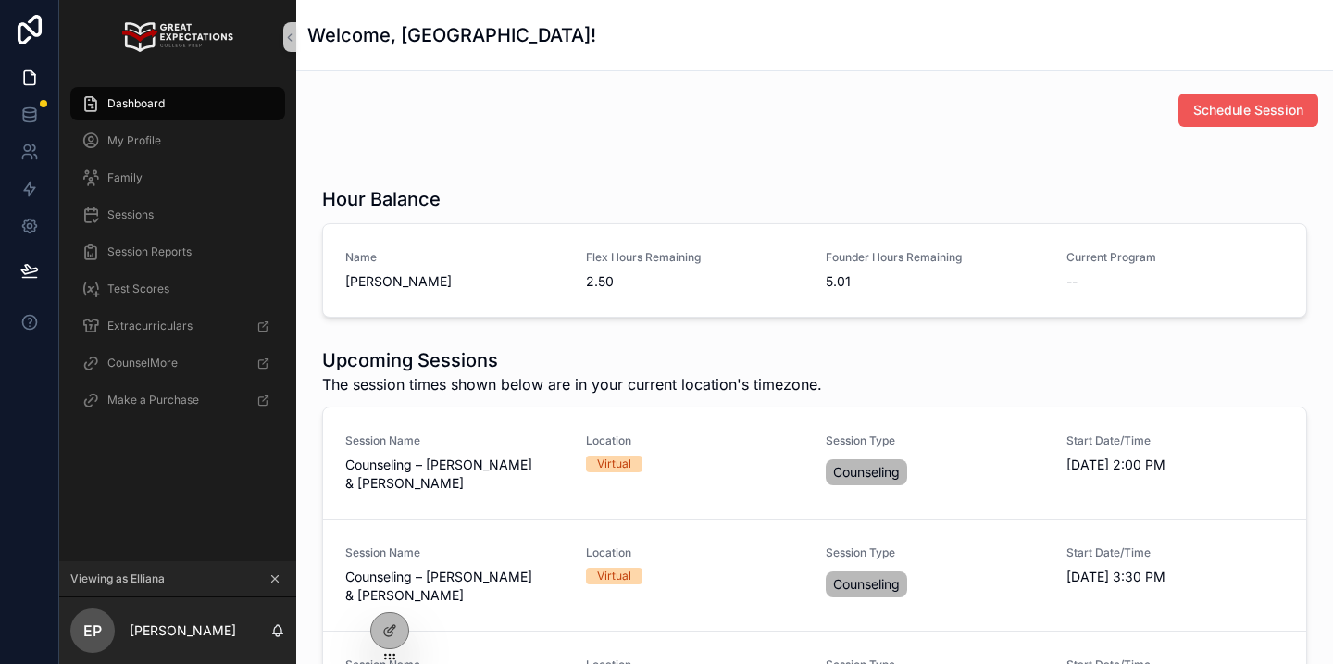
click at [1198, 103] on span "Schedule Session" at bounding box center [1248, 110] width 110 height 19
click at [1229, 108] on span "Schedule Session" at bounding box center [1248, 110] width 110 height 19
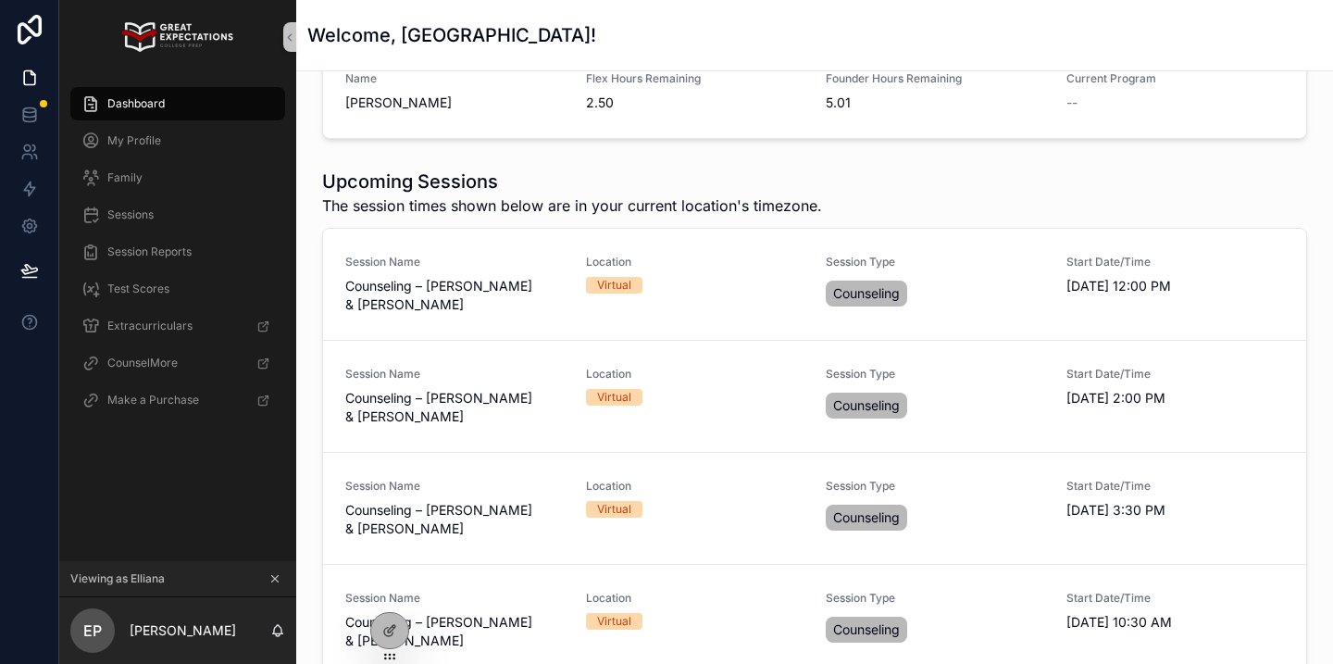
scroll to position [204, 0]
